Goal: Information Seeking & Learning: Understand process/instructions

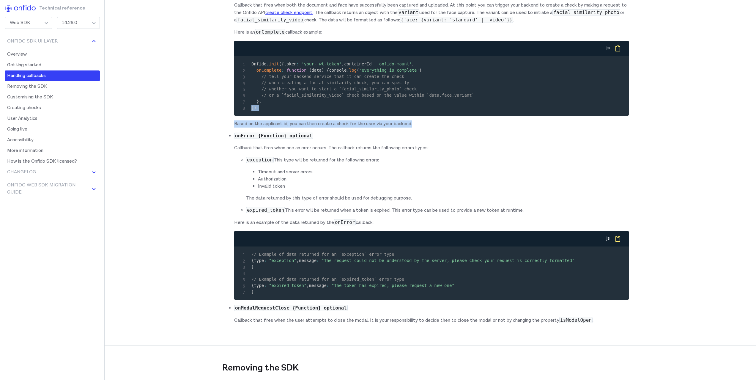
scroll to position [1735, 0]
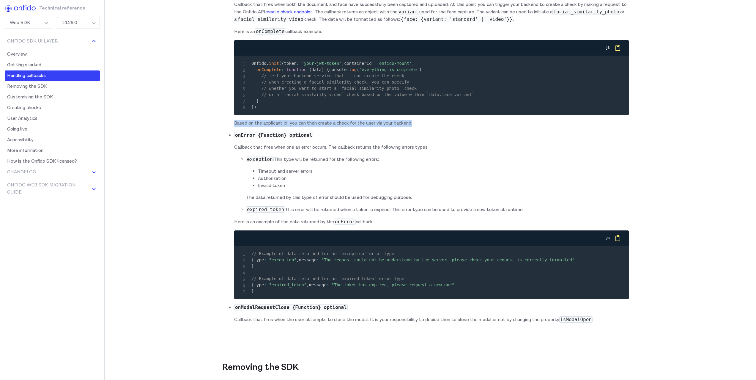
drag, startPoint x: 421, startPoint y: 232, endPoint x: 225, endPoint y: 227, distance: 195.9
click at [225, 227] on ul "onComplete {Function} optional Callback that fires when both the document and f…" at bounding box center [425, 156] width 407 height 334
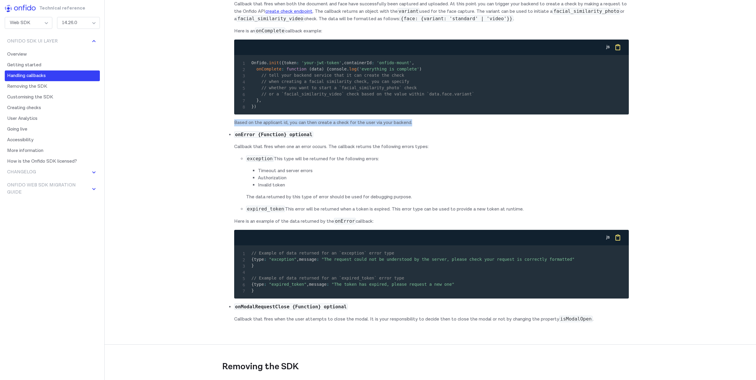
click at [416, 126] on p "Based on the applicant id, you can then create a check for the user via your ba…" at bounding box center [431, 122] width 395 height 7
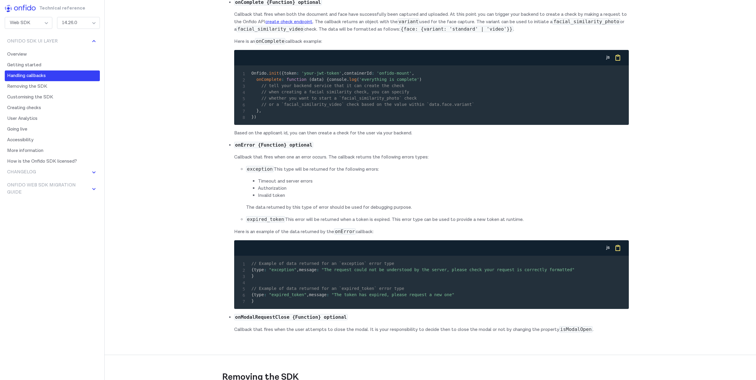
scroll to position [1726, 0]
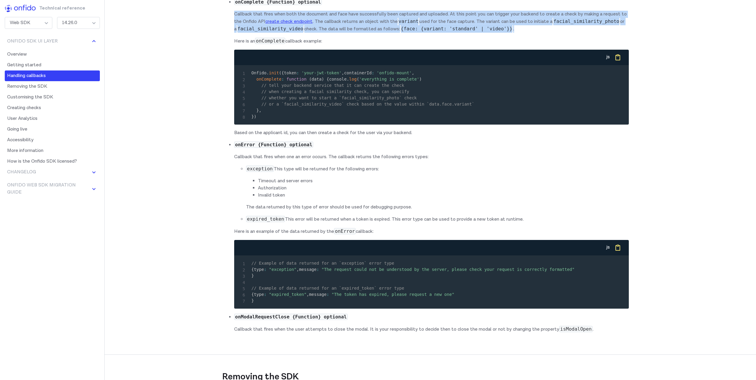
drag, startPoint x: 224, startPoint y: 100, endPoint x: 614, endPoint y: 114, distance: 389.6
click at [614, 114] on ul "onComplete {Function} optional Callback that fires when both the document and f…" at bounding box center [425, 166] width 407 height 334
click at [614, 33] on p "Callback that fires when both the document and face have successfully been capt…" at bounding box center [431, 22] width 395 height 22
drag, startPoint x: 612, startPoint y: 117, endPoint x: 201, endPoint y: 96, distance: 411.0
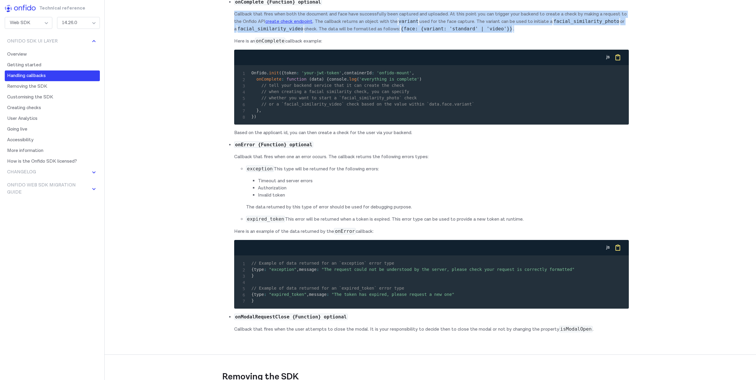
click at [523, 33] on p "Callback that fires when both the document and face have successfully been capt…" at bounding box center [431, 22] width 395 height 22
drag, startPoint x: 644, startPoint y: 116, endPoint x: 196, endPoint y: 99, distance: 447.6
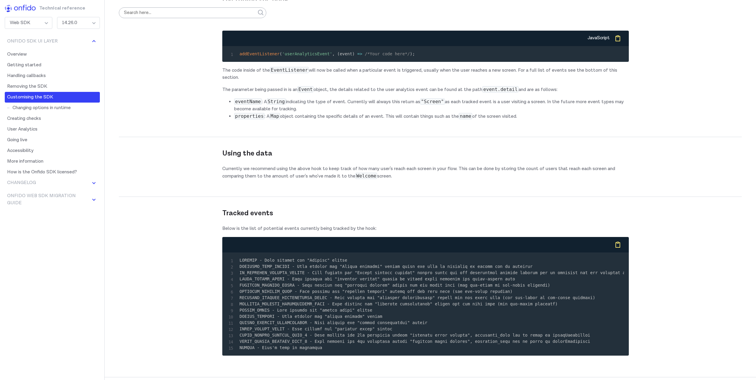
scroll to position [5479, 0]
